Goal: Task Accomplishment & Management: Use online tool/utility

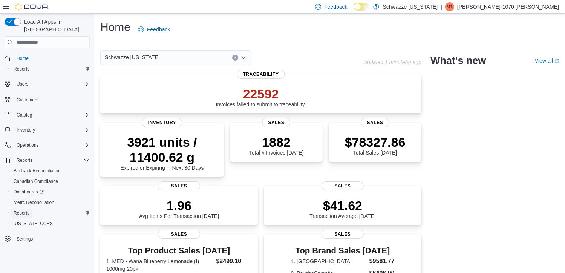
click at [23, 210] on span "Reports" at bounding box center [22, 213] width 16 height 6
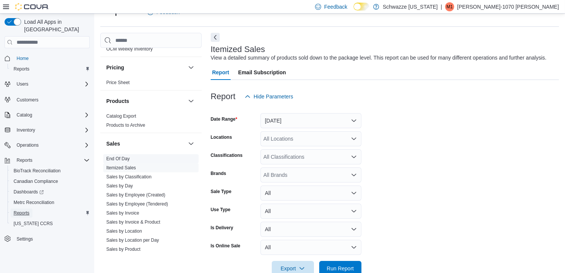
scroll to position [453, 0]
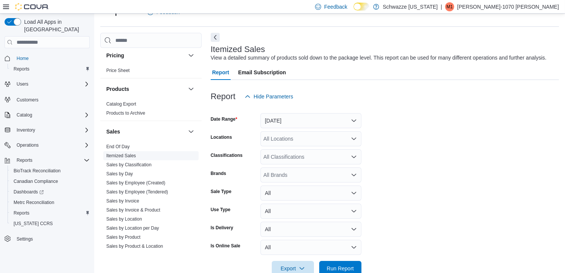
click at [134, 154] on link "Itemized Sales" at bounding box center [121, 155] width 30 height 5
click at [339, 122] on button "[DATE]" at bounding box center [311, 120] width 101 height 15
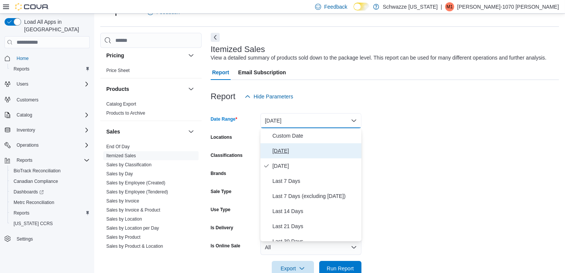
click at [283, 148] on span "[DATE]" at bounding box center [316, 150] width 86 height 9
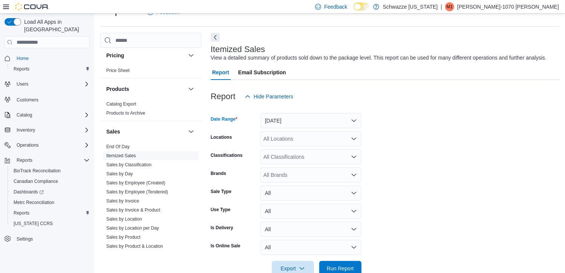
click at [292, 140] on div "All Locations" at bounding box center [311, 138] width 101 height 15
type input "***"
click at [307, 148] on span "RGO 1 Midtown" at bounding box center [300, 152] width 38 height 8
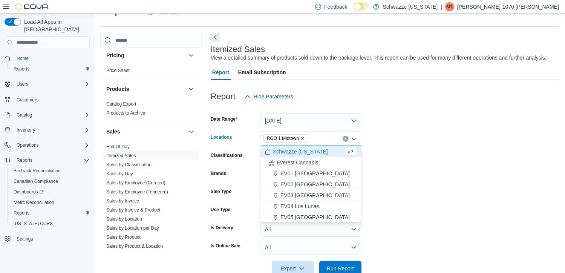
click at [398, 138] on form "Date Range [DATE] Locations [GEOGRAPHIC_DATA] 1 Midtown Combo box. Selected. RG…" at bounding box center [385, 190] width 349 height 172
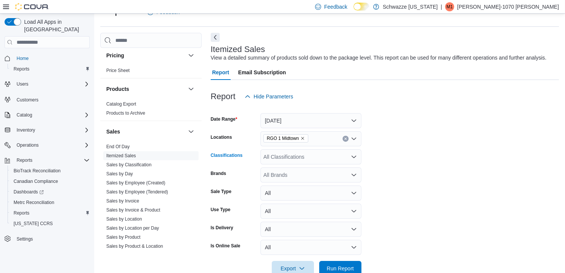
click at [329, 157] on div "All Classifications" at bounding box center [311, 156] width 101 height 15
type input "***"
click at [313, 169] on span "The Doc's office" at bounding box center [296, 170] width 38 height 8
click at [398, 154] on form "Date Range [DATE] Locations RGO 1 Midtown Classifications The Doc's office Bran…" at bounding box center [385, 190] width 349 height 172
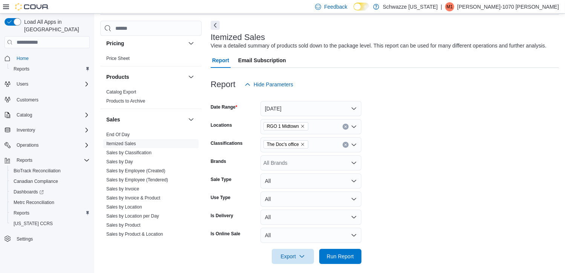
scroll to position [35, 0]
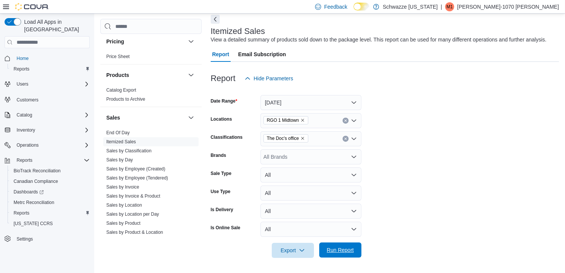
click at [346, 251] on span "Run Report" at bounding box center [340, 250] width 27 height 8
click at [288, 249] on span "Export" at bounding box center [292, 250] width 33 height 15
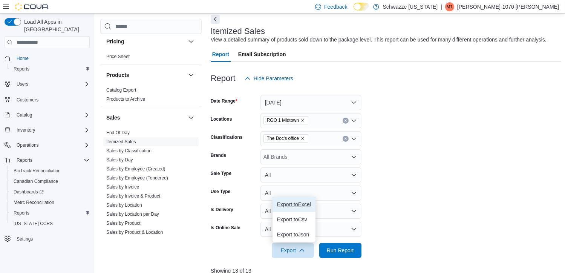
click at [296, 204] on span "Export to Excel" at bounding box center [294, 204] width 34 height 6
click at [542, 8] on p "[PERSON_NAME]-1070 [PERSON_NAME]" at bounding box center [509, 6] width 102 height 9
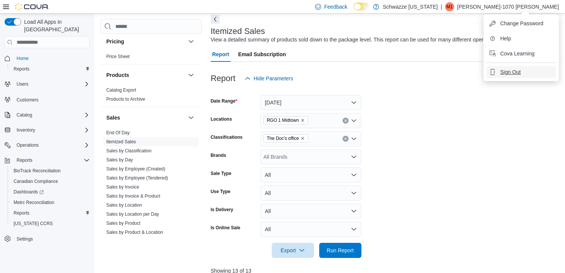
click at [508, 74] on span "Sign Out" at bounding box center [511, 72] width 20 height 8
